Goal: Navigation & Orientation: Understand site structure

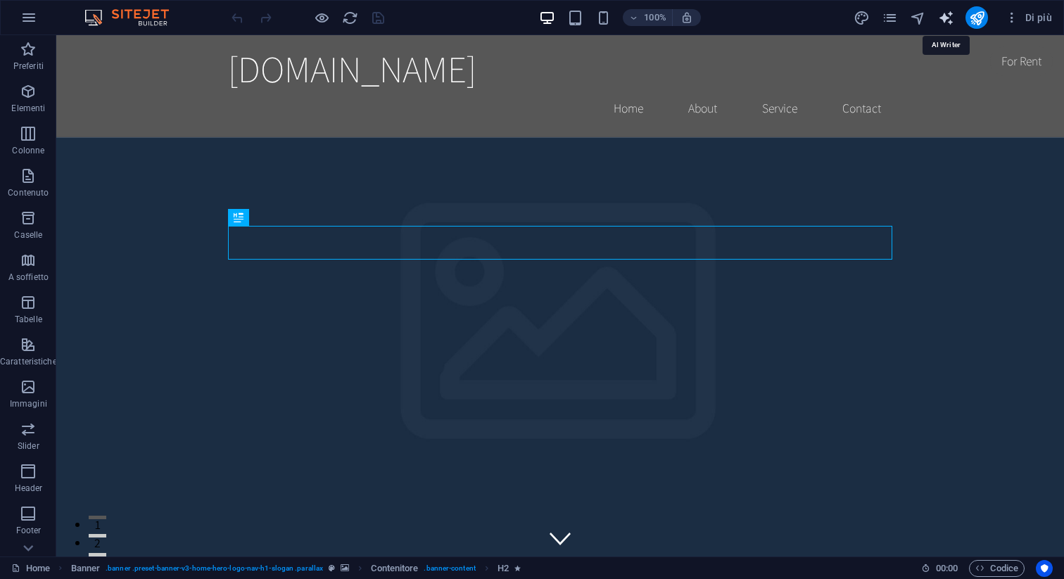
click at [938, 15] on icon "text_generator" at bounding box center [946, 18] width 16 height 16
select select "English"
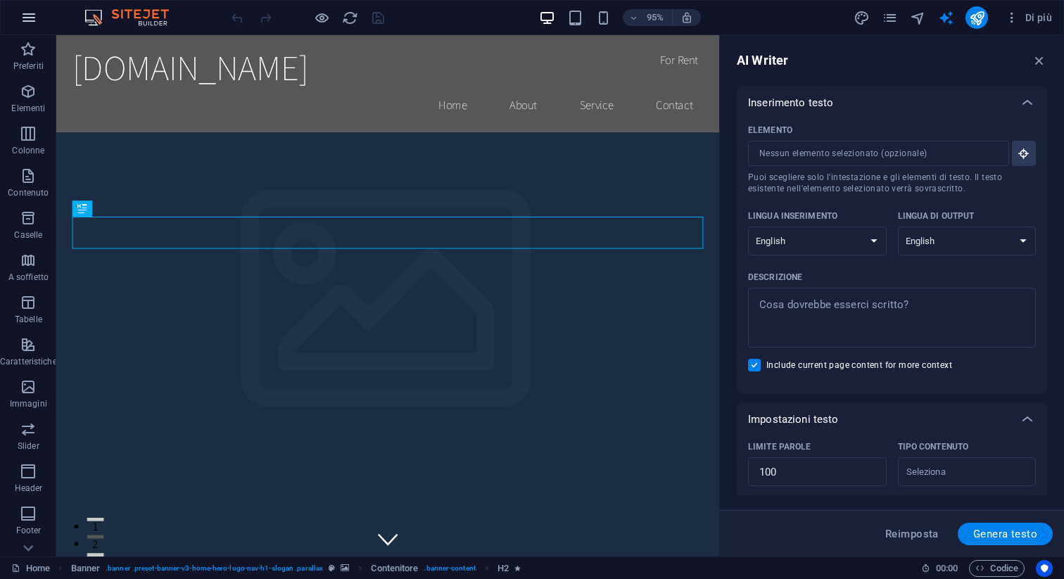
click at [32, 20] on icon "button" at bounding box center [28, 17] width 17 height 17
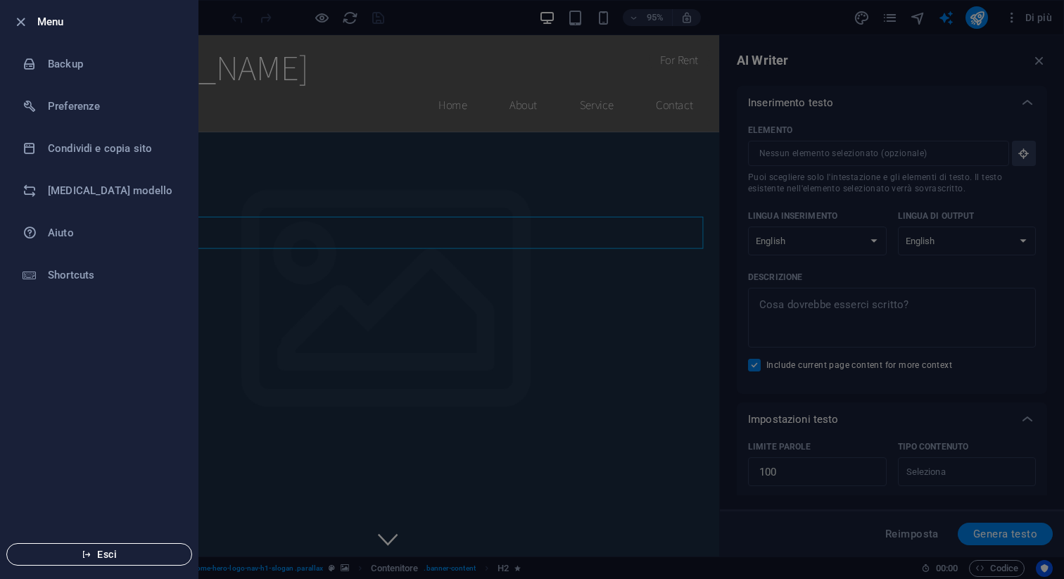
click at [110, 549] on span "Esci" at bounding box center [99, 554] width 162 height 11
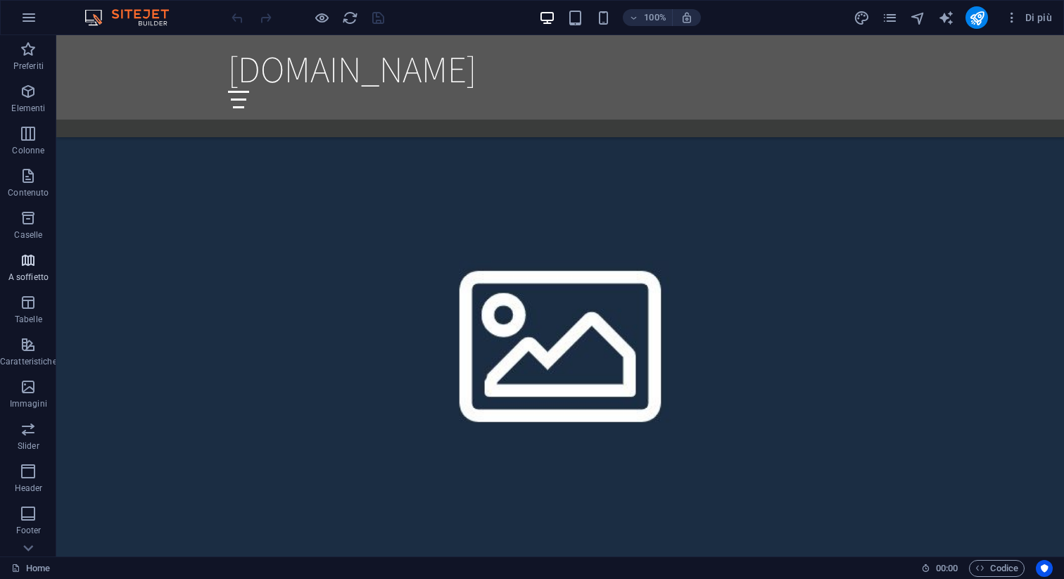
scroll to position [112, 0]
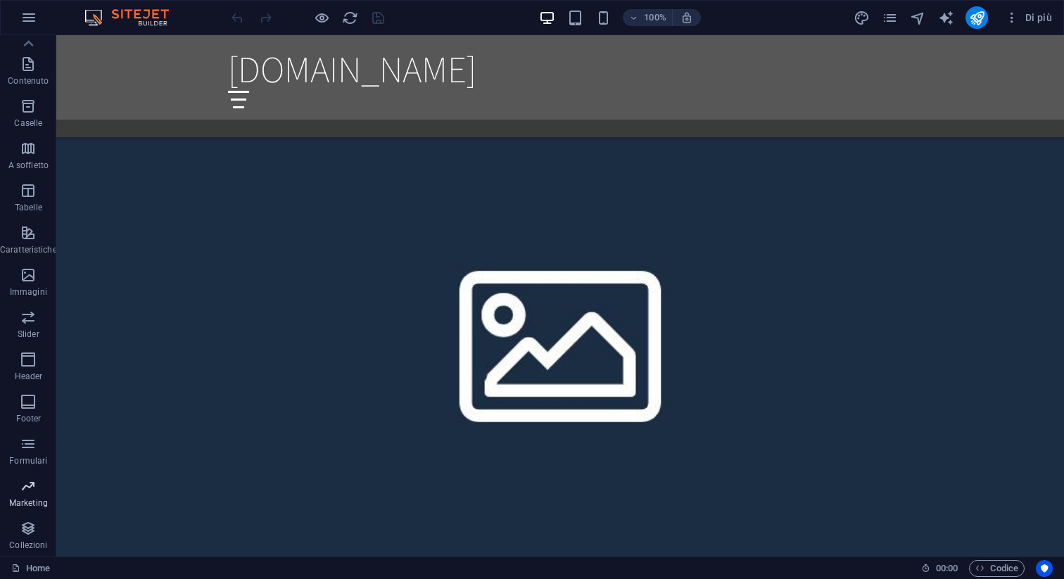
click at [26, 487] on icon "button" at bounding box center [28, 486] width 17 height 17
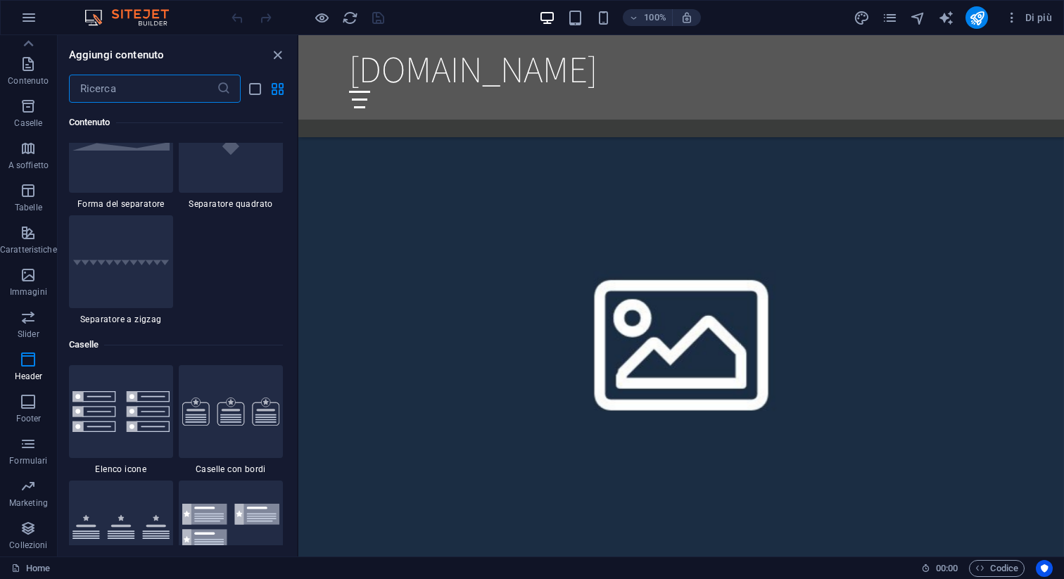
scroll to position [3459, 0]
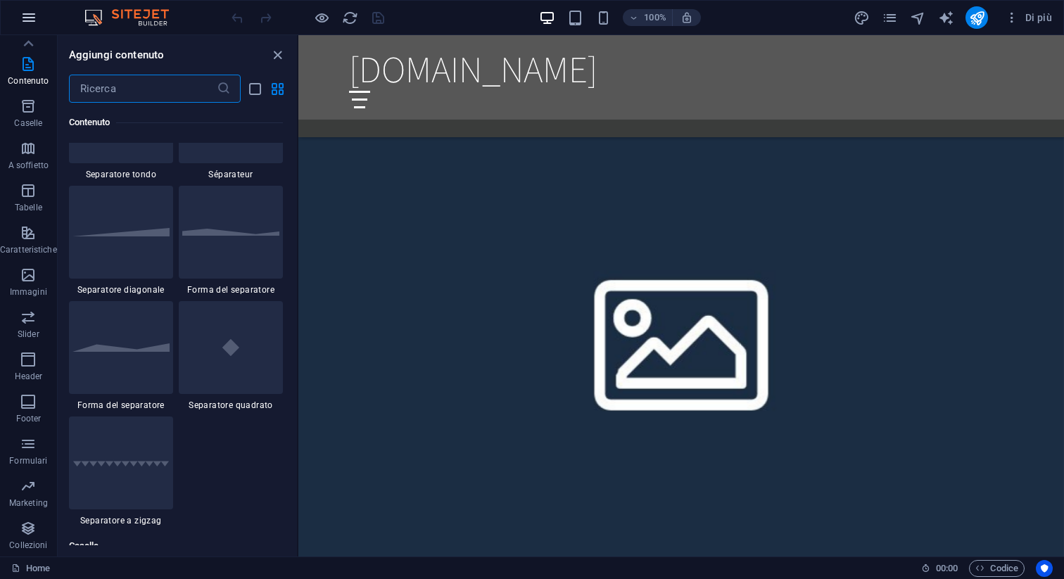
click at [26, 9] on icon "button" at bounding box center [28, 17] width 17 height 17
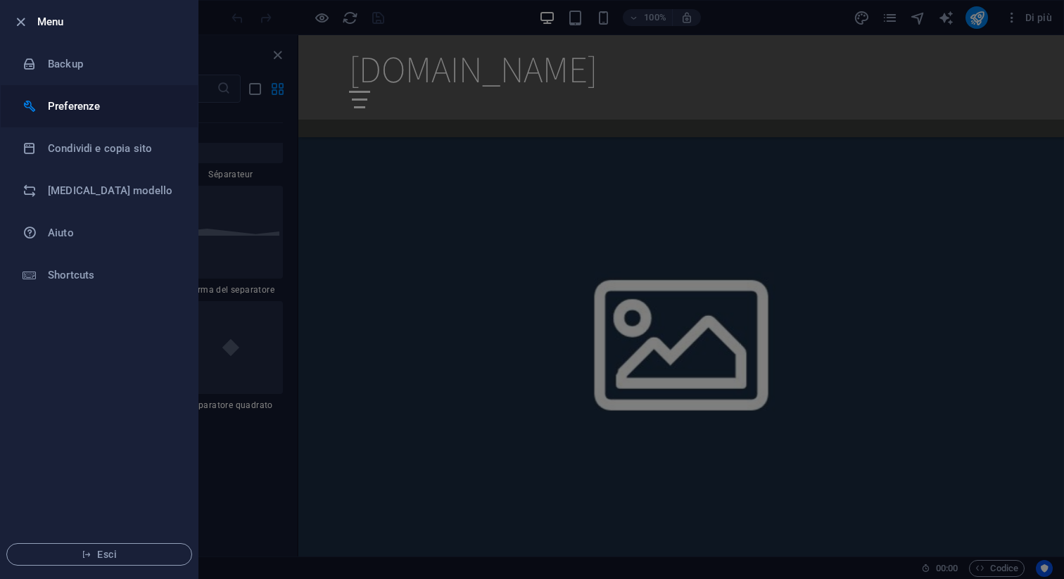
click at [73, 102] on h6 "Preferenze" at bounding box center [113, 106] width 130 height 17
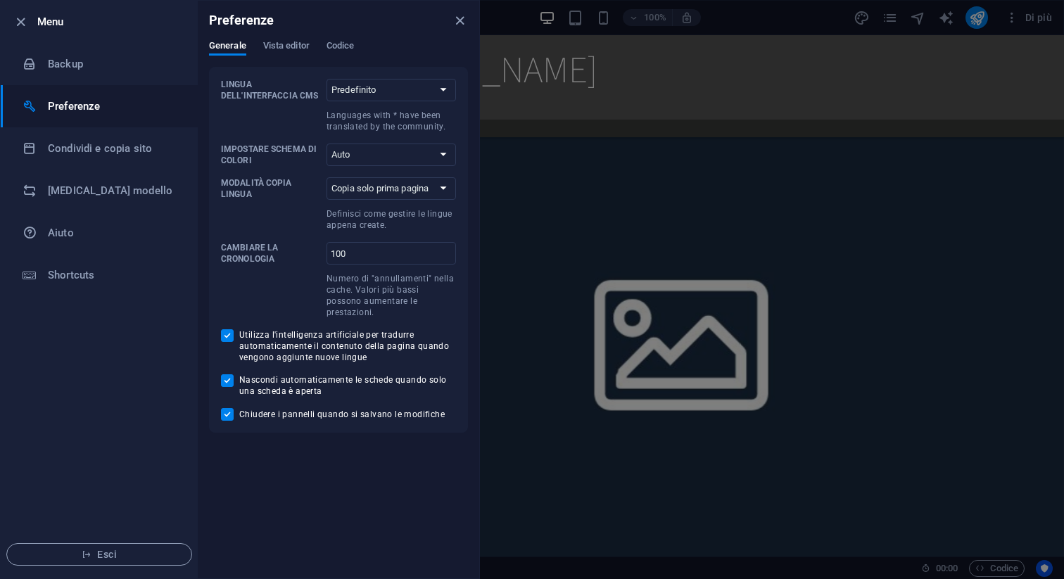
click at [656, 142] on div at bounding box center [532, 289] width 1064 height 579
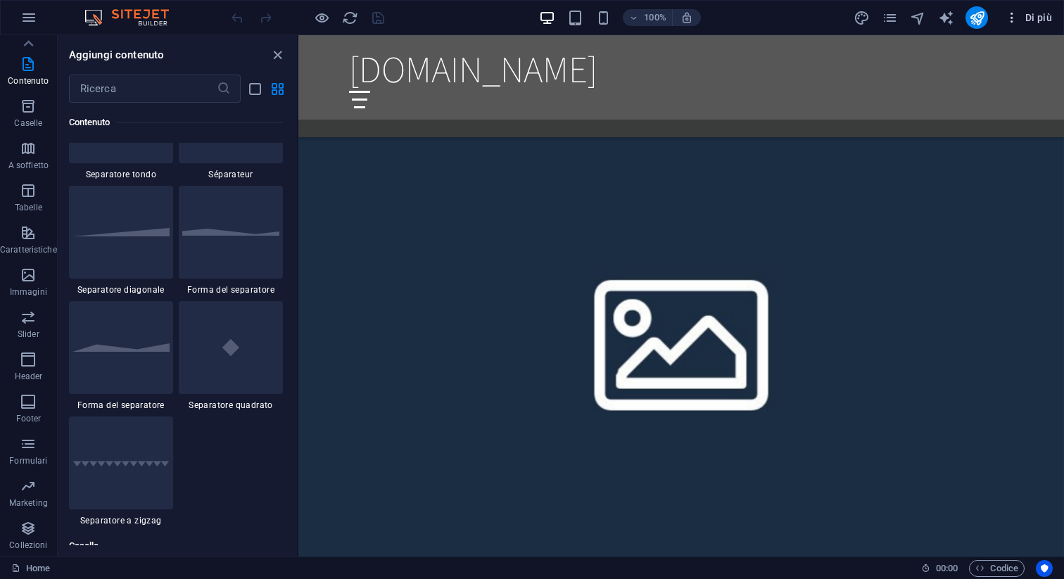
click at [1014, 23] on icon "button" at bounding box center [1012, 18] width 14 height 14
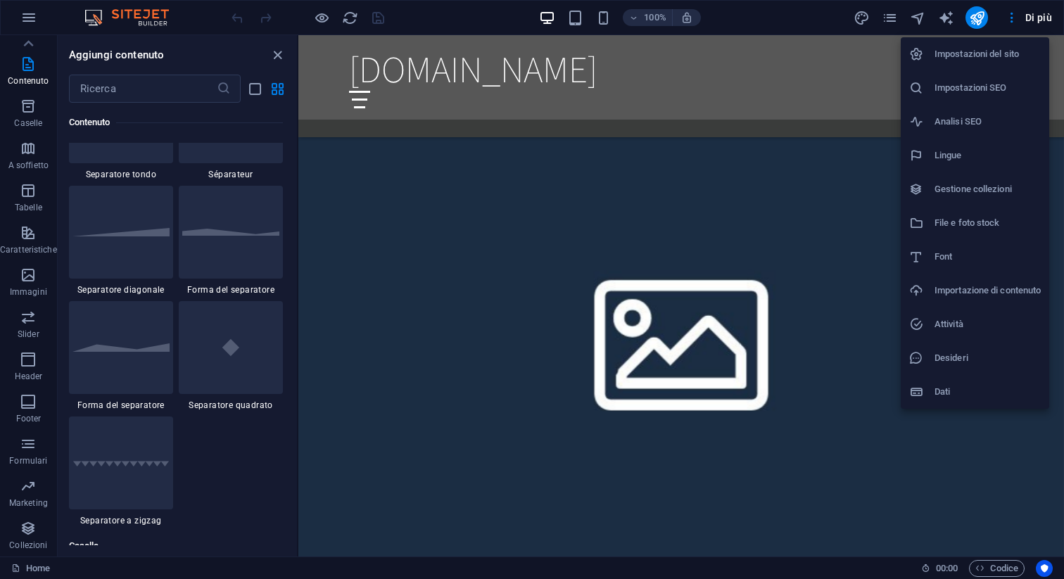
click at [1047, 12] on div at bounding box center [532, 289] width 1064 height 579
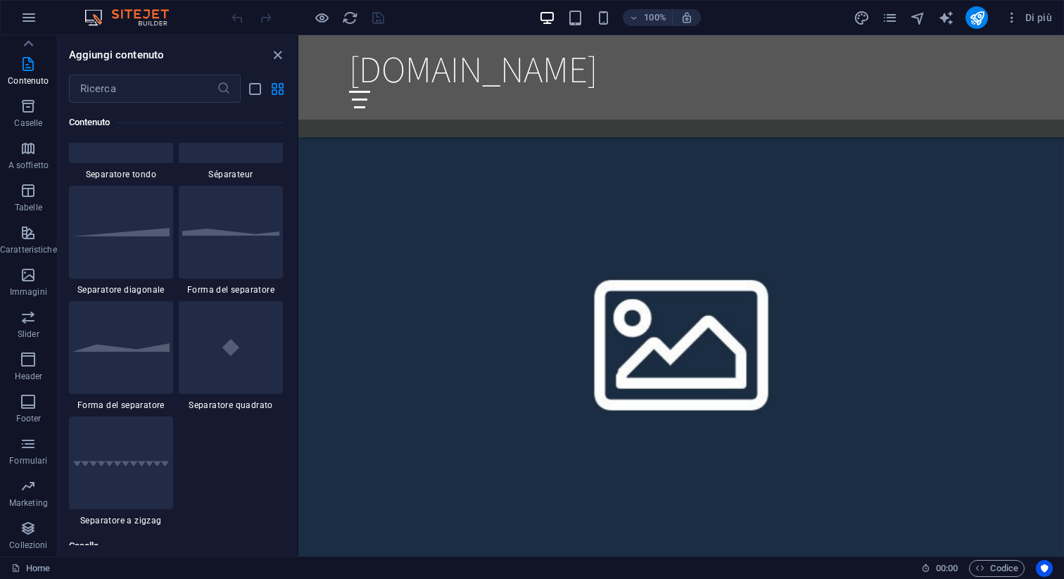
click at [1047, 12] on span "Di più" at bounding box center [1028, 18] width 47 height 14
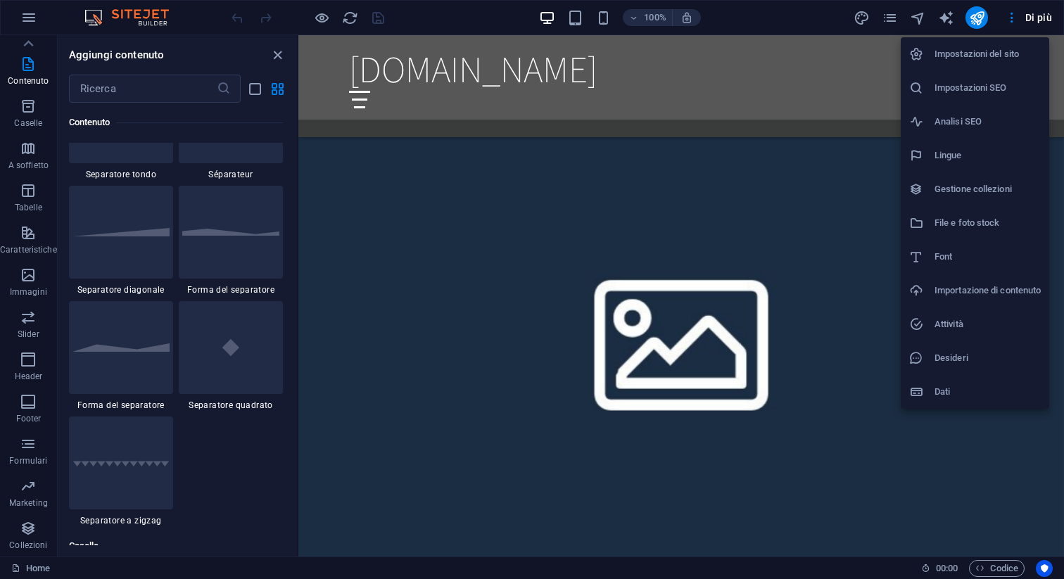
click at [926, 19] on div at bounding box center [532, 289] width 1064 height 579
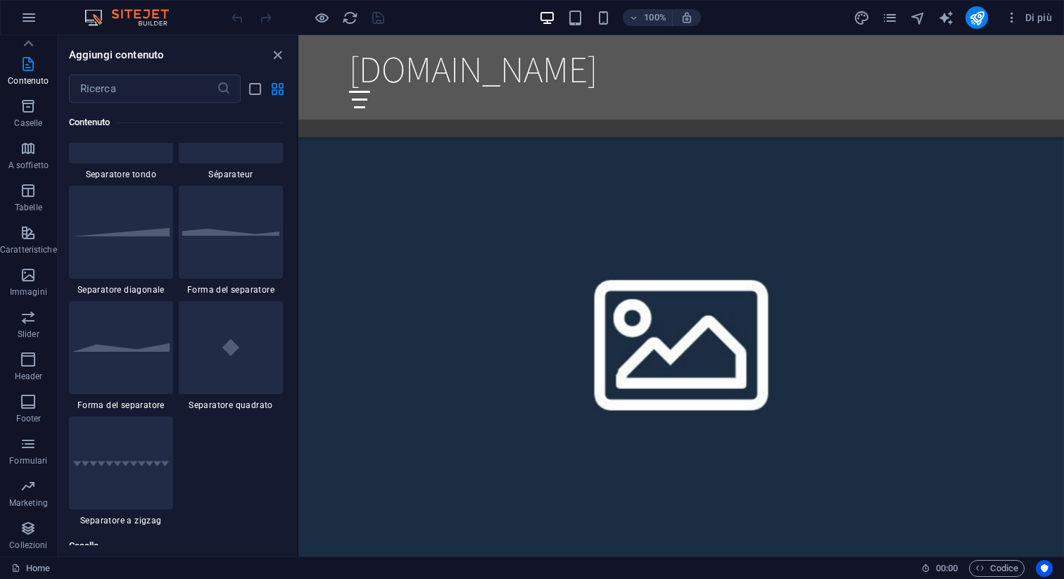
click at [921, 19] on icon "navigator" at bounding box center [918, 18] width 16 height 16
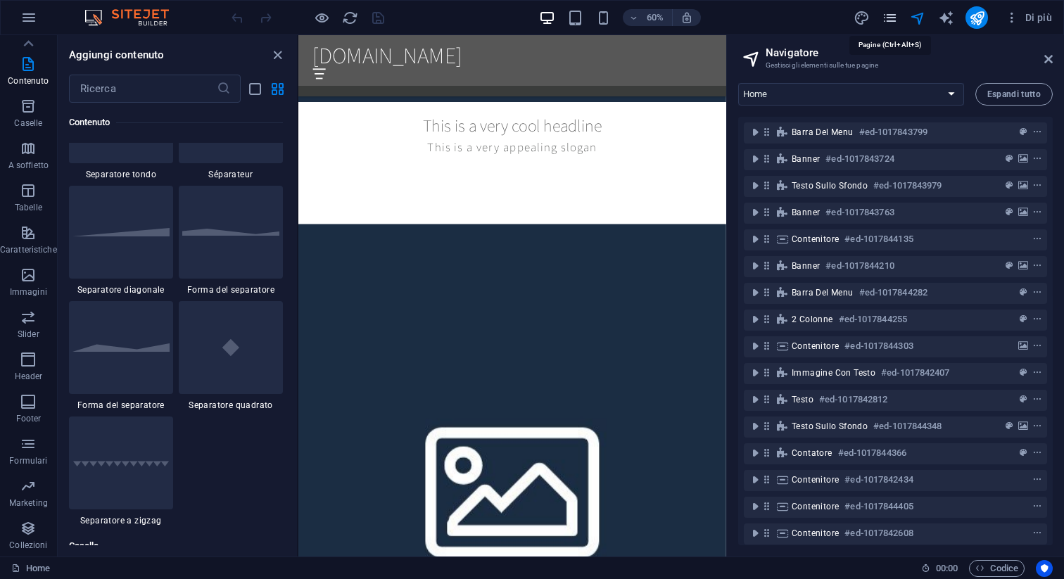
click at [891, 18] on icon "pages" at bounding box center [890, 18] width 16 height 16
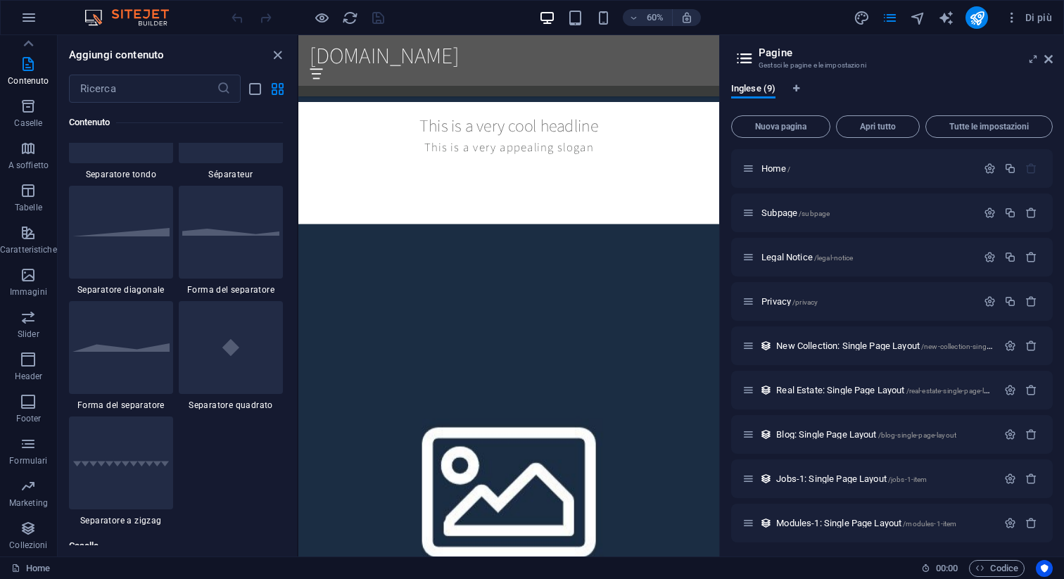
click at [851, 13] on div "60% Di più" at bounding box center [643, 17] width 829 height 23
click at [861, 15] on icon "design" at bounding box center [862, 18] width 16 height 16
